Goal: Navigation & Orientation: Find specific page/section

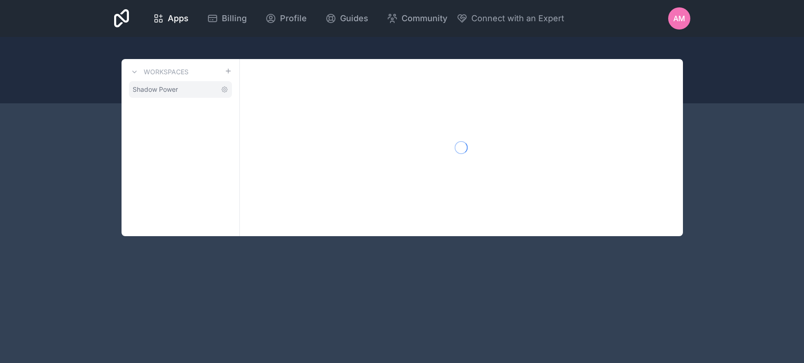
click at [164, 88] on span "Shadow Power" at bounding box center [155, 89] width 45 height 9
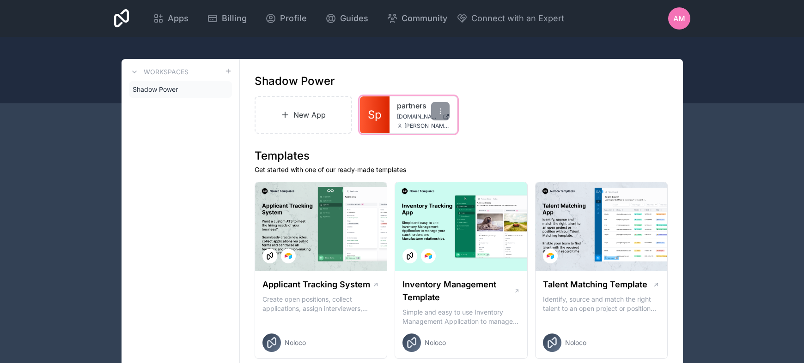
click at [401, 115] on span "[DOMAIN_NAME]" at bounding box center [418, 116] width 42 height 7
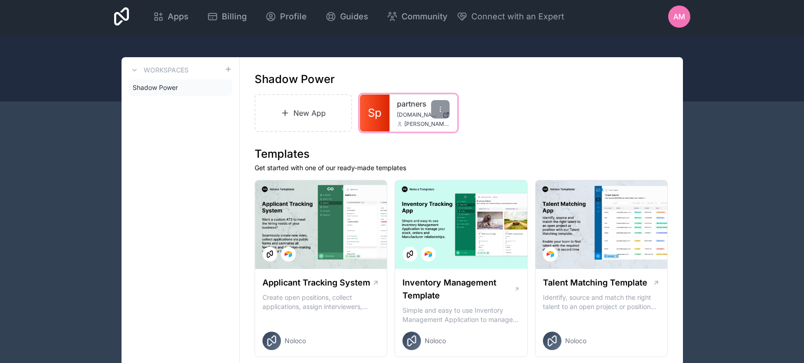
scroll to position [6, 0]
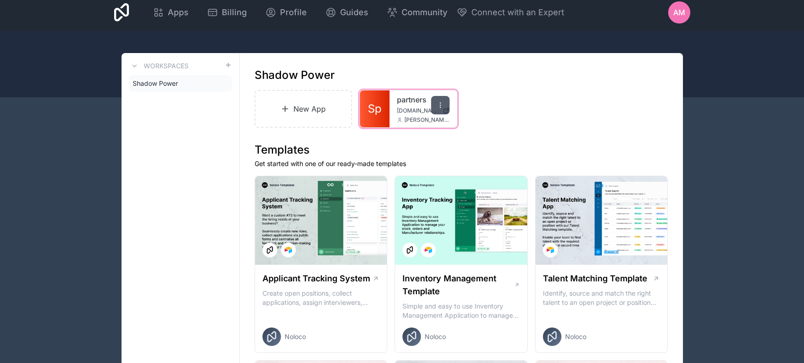
click at [443, 110] on div at bounding box center [440, 105] width 18 height 18
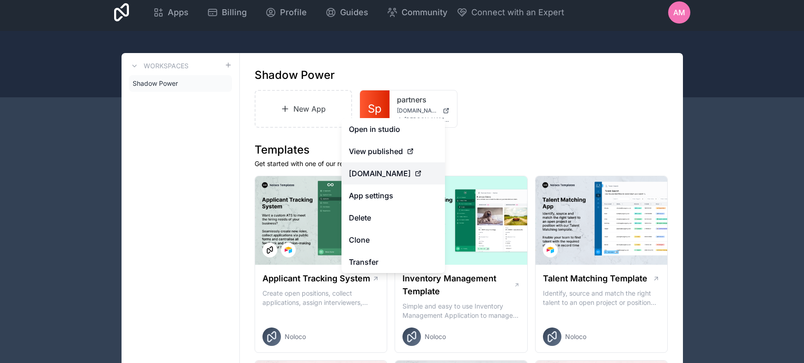
click at [411, 170] on span "[DOMAIN_NAME]" at bounding box center [380, 173] width 62 height 11
click at [394, 151] on span "View published" at bounding box center [376, 151] width 54 height 11
click at [389, 155] on span "View published" at bounding box center [376, 151] width 54 height 11
click at [389, 153] on span "View published" at bounding box center [376, 151] width 54 height 11
click at [410, 150] on icon at bounding box center [410, 152] width 4 height 4
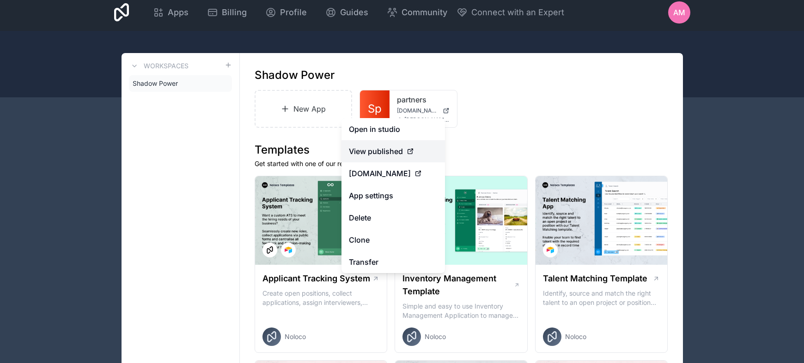
click at [410, 150] on icon at bounding box center [410, 152] width 4 height 4
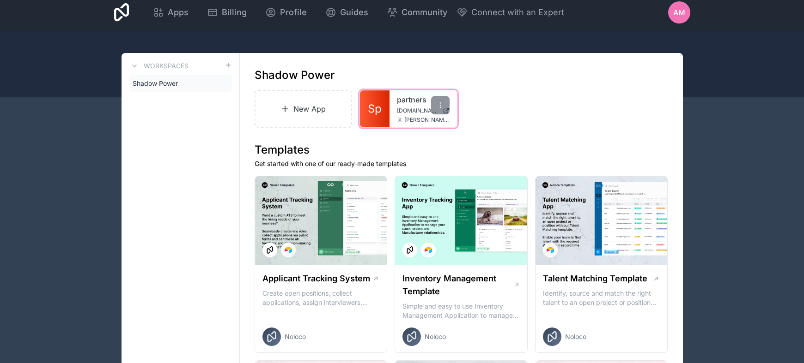
click at [383, 104] on link "Sp" at bounding box center [375, 109] width 30 height 37
